Goal: Task Accomplishment & Management: Manage account settings

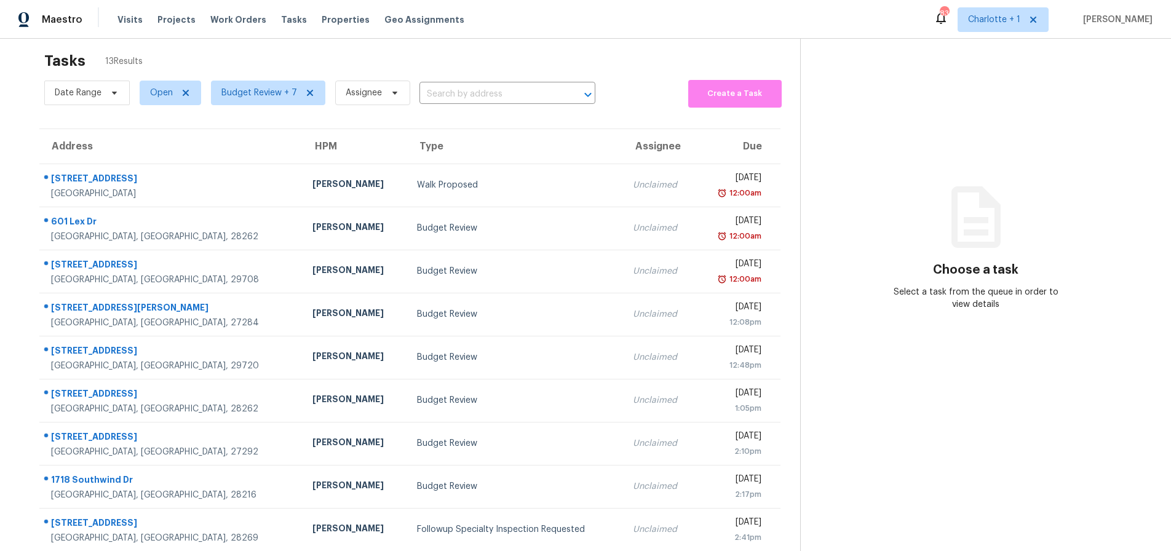
scroll to position [9, 0]
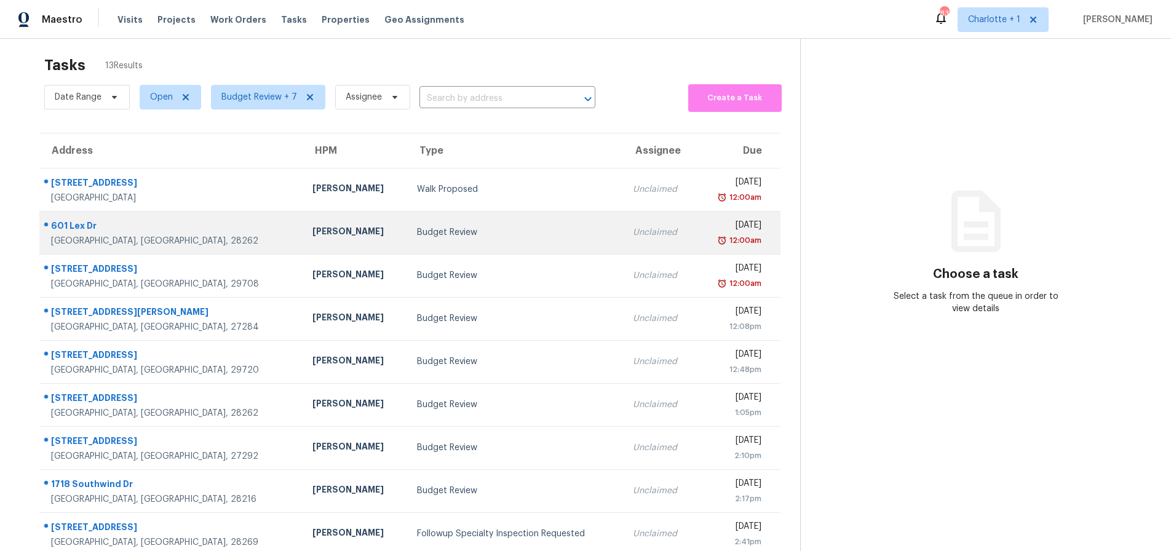
click at [407, 224] on td "Budget Review" at bounding box center [514, 232] width 215 height 43
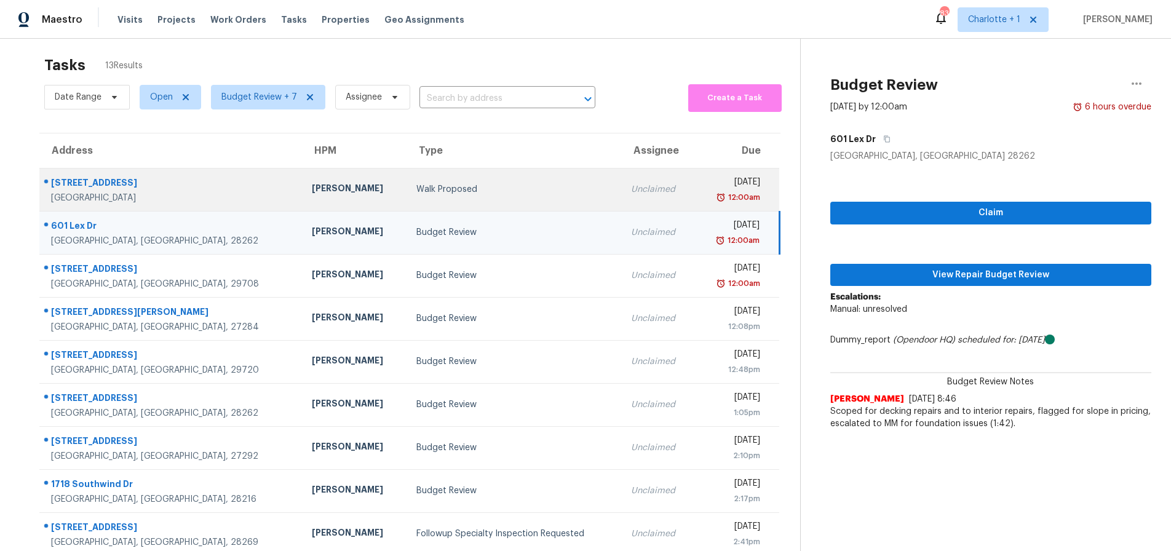
click at [416, 189] on div "Walk Proposed" at bounding box center [513, 189] width 195 height 12
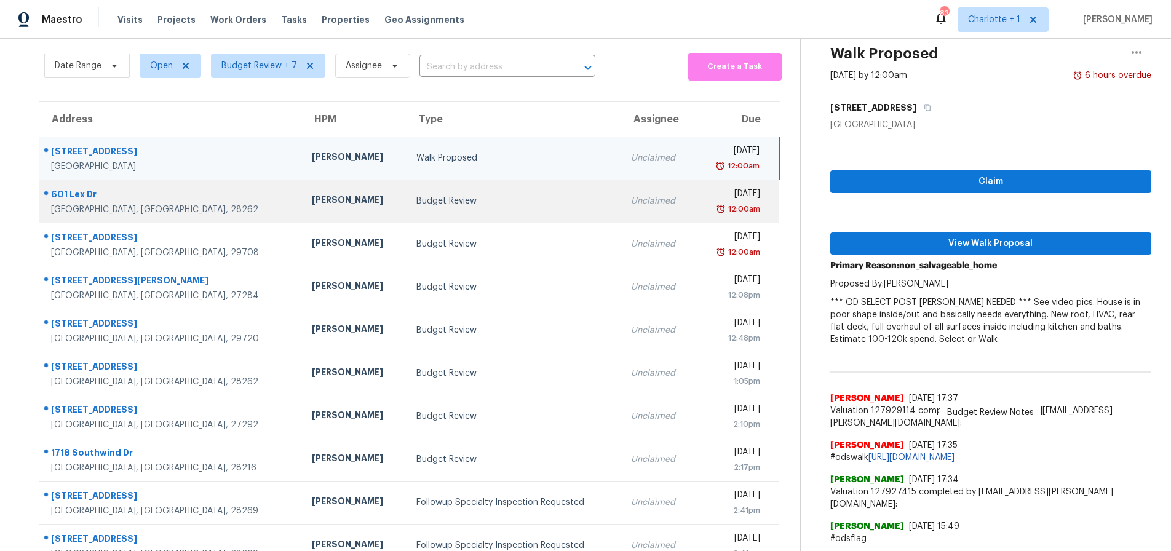
scroll to position [42, 0]
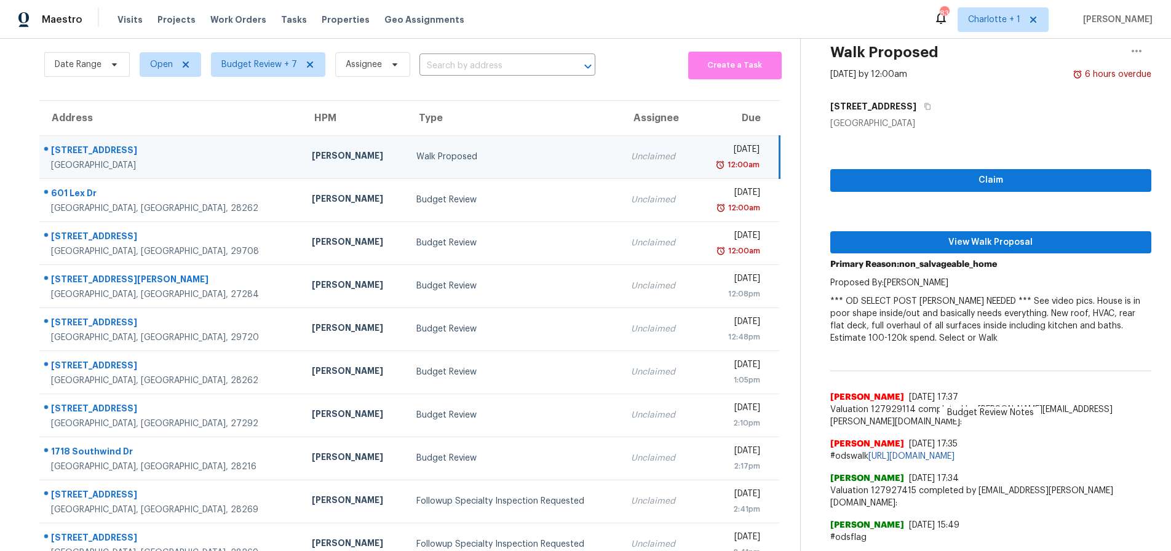
click at [704, 164] on div "12:00am" at bounding box center [731, 165] width 55 height 12
click at [1129, 49] on icon "button" at bounding box center [1136, 51] width 15 height 15
click at [1040, 53] on div "Cancel this task" at bounding box center [1057, 54] width 96 height 12
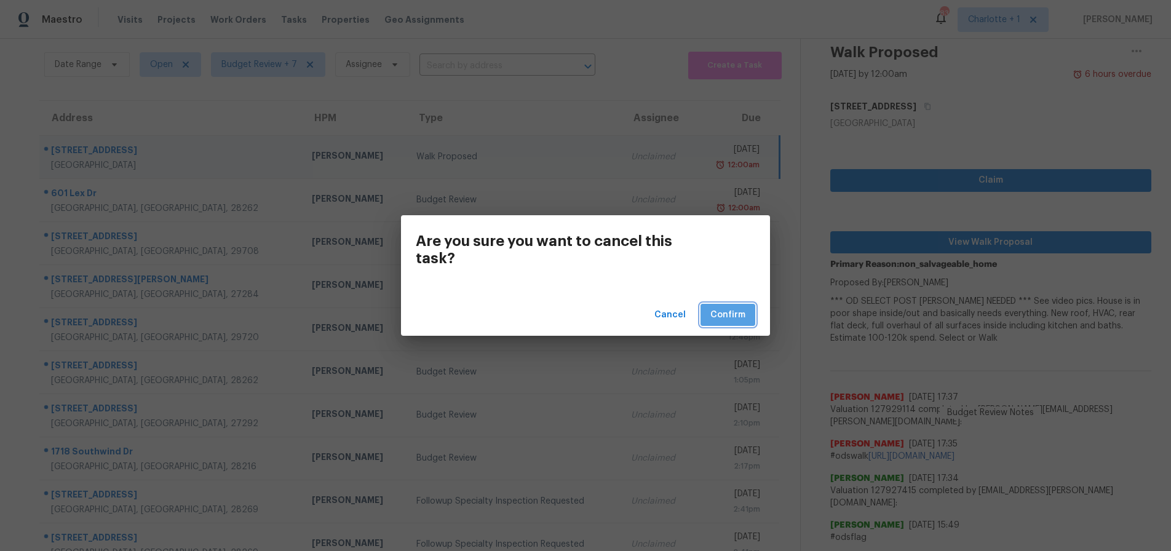
click at [748, 310] on button "Confirm" at bounding box center [727, 315] width 55 height 23
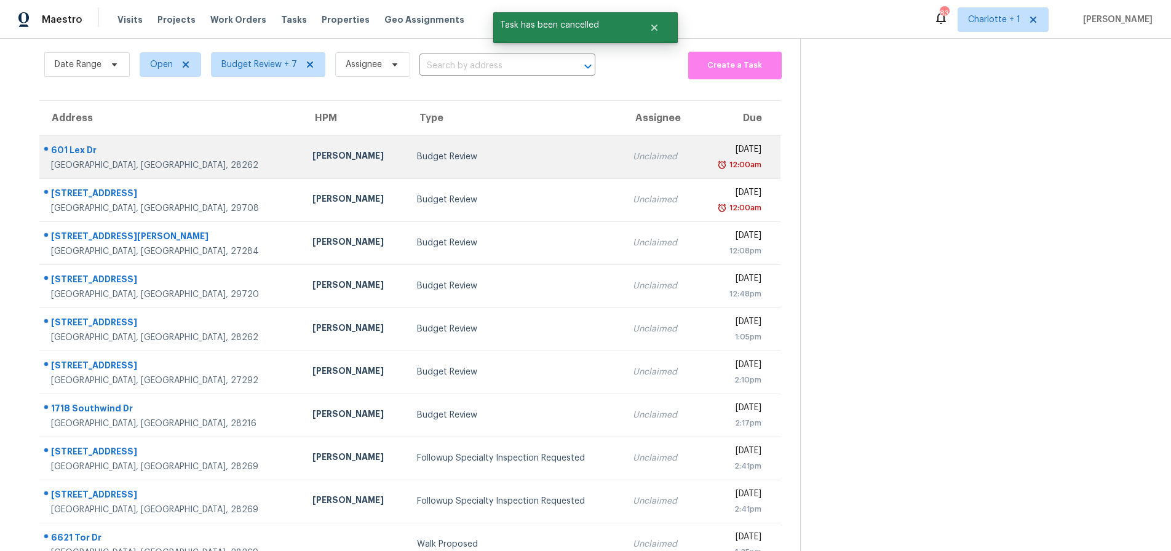
click at [407, 151] on td "Budget Review" at bounding box center [514, 156] width 215 height 43
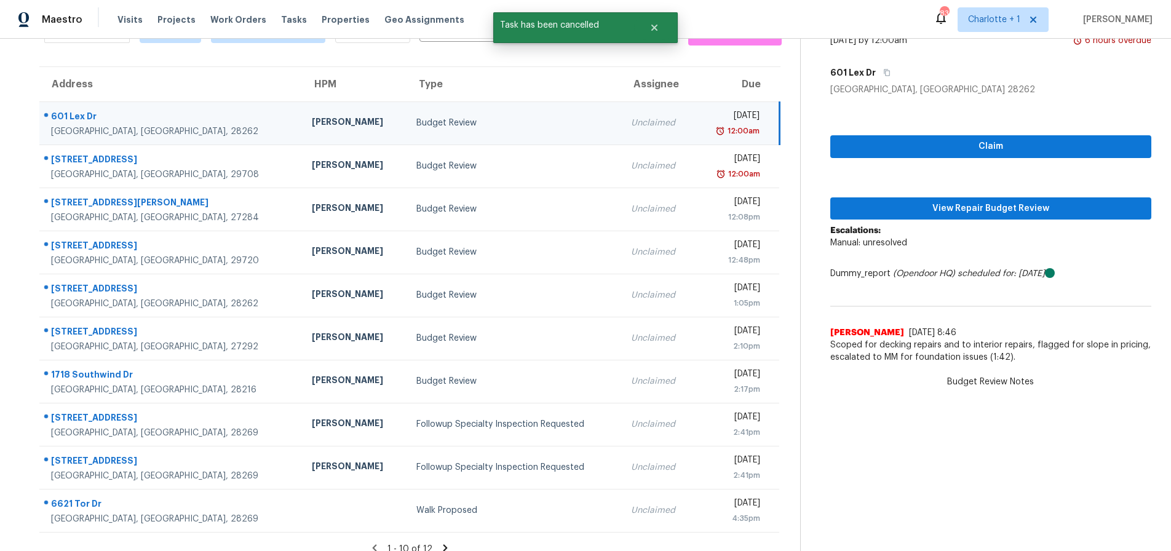
scroll to position [98, 0]
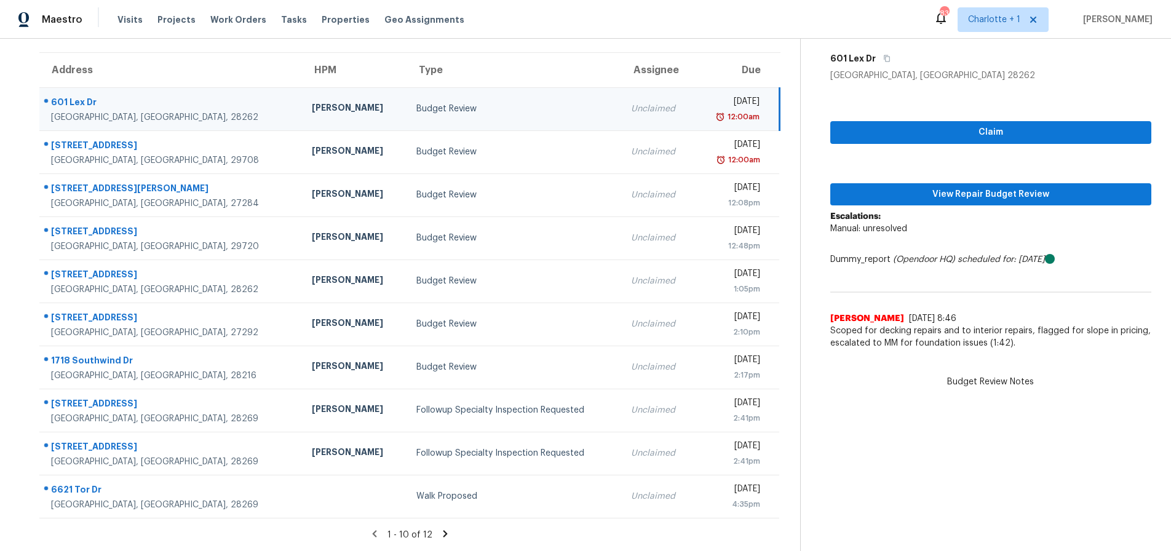
click at [302, 100] on td "[PERSON_NAME]" at bounding box center [354, 108] width 105 height 43
click at [302, 109] on td "[PERSON_NAME]" at bounding box center [354, 108] width 105 height 43
click at [406, 97] on td "Budget Review" at bounding box center [513, 108] width 215 height 43
click at [1026, 194] on button "View Repair Budget Review" at bounding box center [990, 194] width 321 height 23
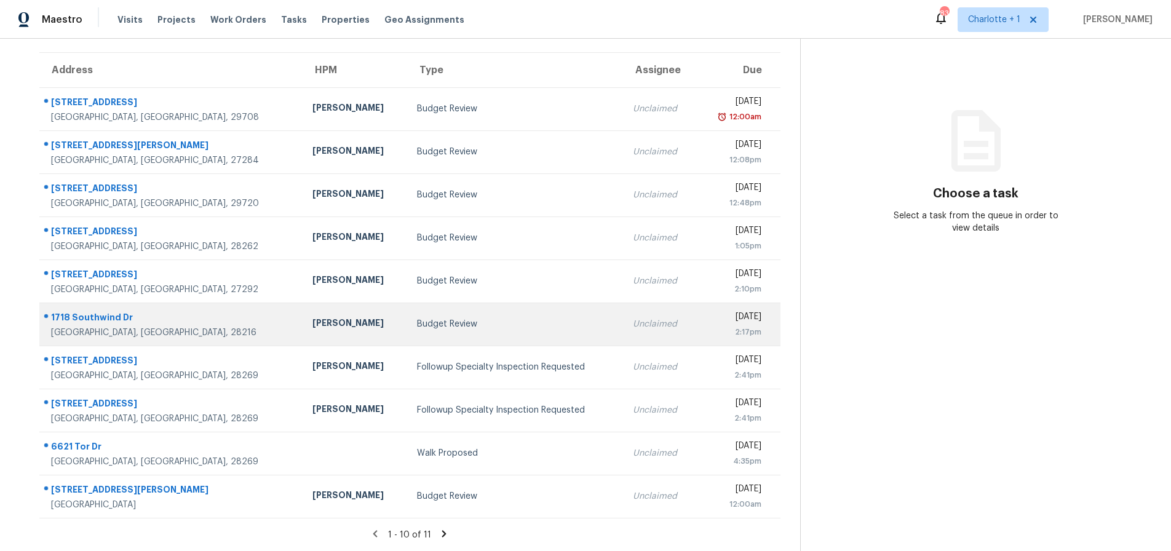
scroll to position [98, 0]
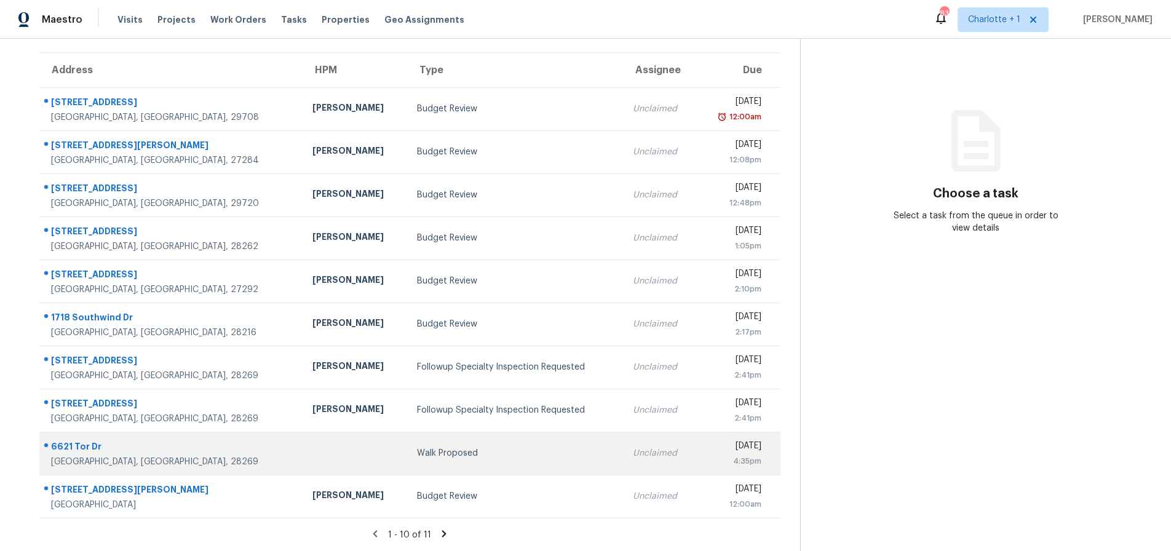
click at [441, 447] on div "Walk Proposed" at bounding box center [515, 453] width 196 height 12
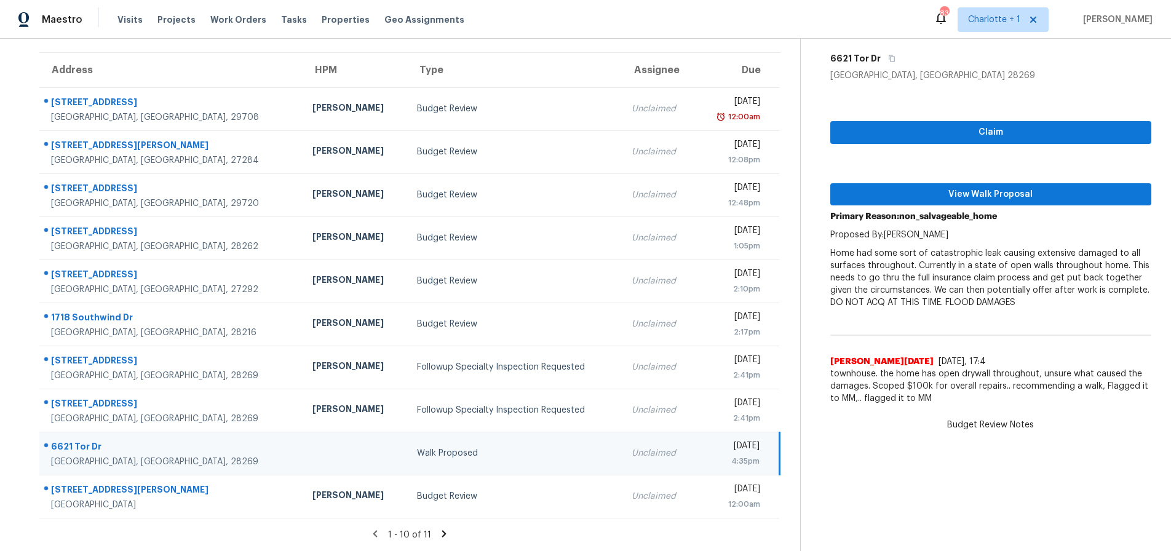
click at [442, 530] on icon at bounding box center [444, 533] width 4 height 7
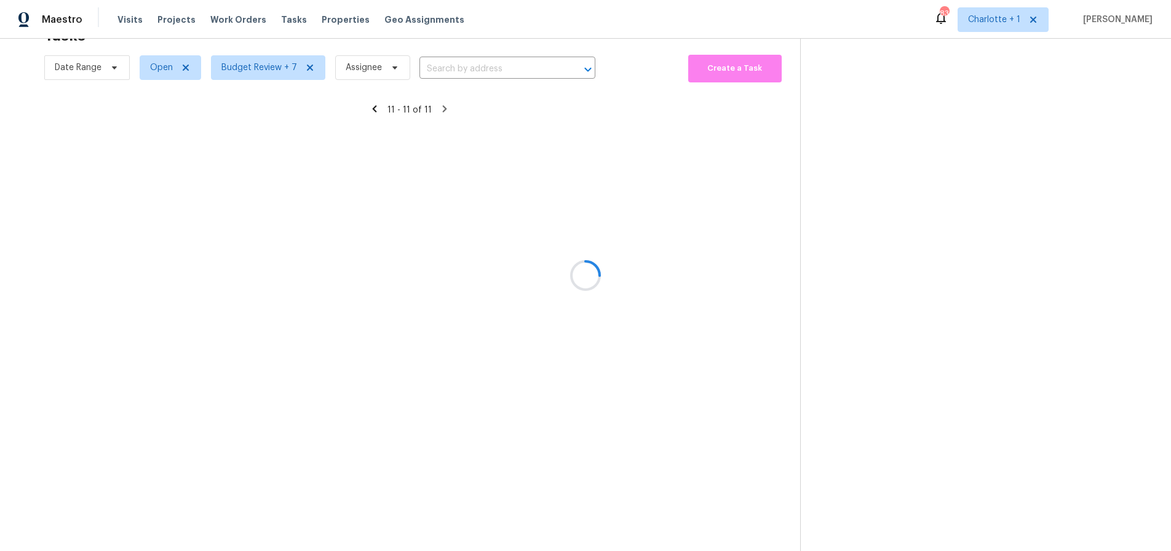
scroll to position [48, 0]
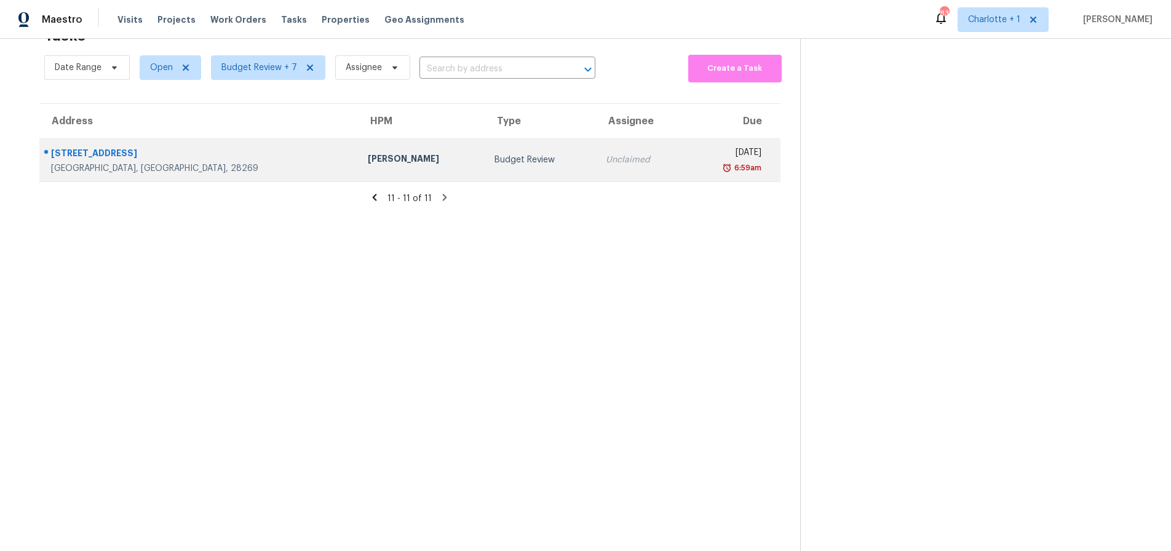
click at [199, 147] on div "[STREET_ADDRESS]" at bounding box center [199, 154] width 297 height 15
